Goal: Find specific page/section: Find specific page/section

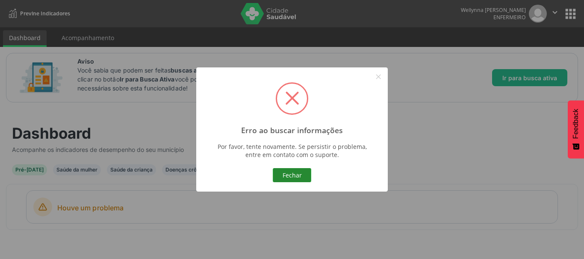
click at [303, 177] on button "Fechar" at bounding box center [292, 175] width 38 height 15
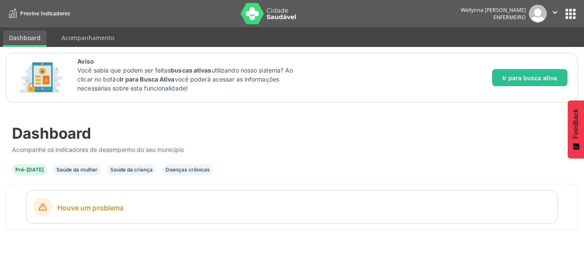
click at [23, 169] on div "Pré-[DATE]" at bounding box center [29, 170] width 28 height 8
click at [33, 171] on div "Pré-[DATE]" at bounding box center [29, 170] width 28 height 8
click at [64, 171] on div "Saúde da mulher" at bounding box center [76, 170] width 41 height 8
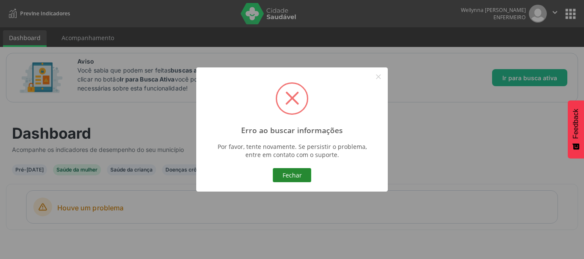
click at [293, 177] on button "Fechar" at bounding box center [292, 175] width 38 height 15
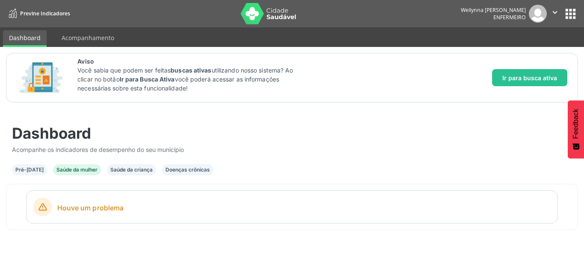
click at [572, 16] on button "apps" at bounding box center [570, 13] width 15 height 15
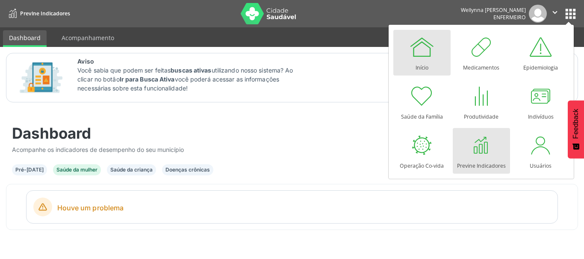
click at [421, 56] on div at bounding box center [422, 47] width 26 height 26
